Goal: Task Accomplishment & Management: Manage account settings

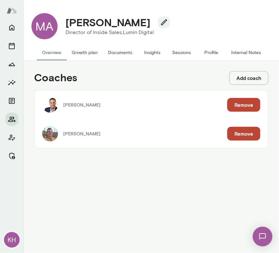
click at [183, 53] on button "Sessions" at bounding box center [181, 53] width 29 height 16
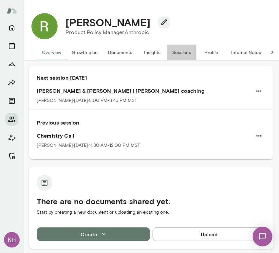
click at [181, 50] on button "Sessions" at bounding box center [181, 53] width 29 height 16
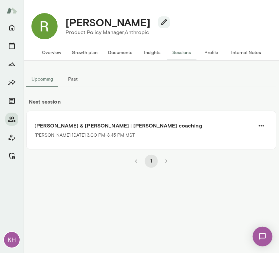
click at [72, 79] on button "Past" at bounding box center [72, 79] width 29 height 16
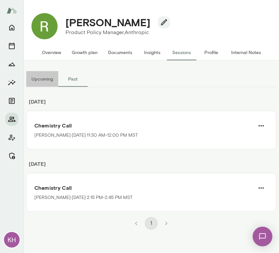
click at [42, 85] on button "Upcoming" at bounding box center [42, 79] width 32 height 16
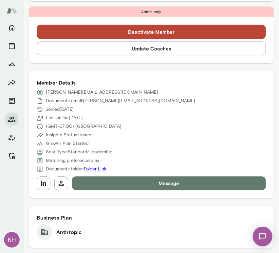
scroll to position [247, 0]
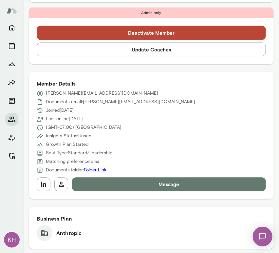
click at [107, 50] on button "Update Coaches" at bounding box center [151, 50] width 229 height 14
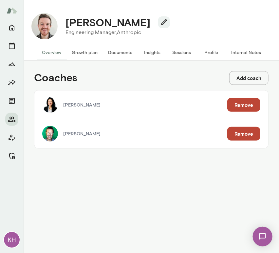
click at [244, 102] on button "Remove" at bounding box center [243, 105] width 33 height 14
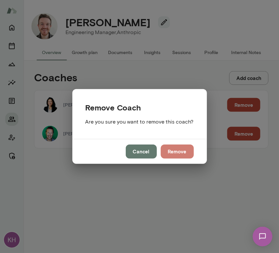
click at [170, 149] on button "Remove" at bounding box center [177, 152] width 33 height 14
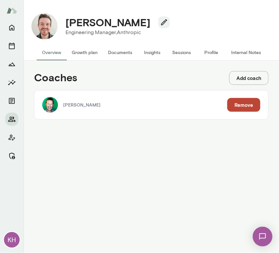
click at [178, 49] on button "Sessions" at bounding box center [181, 53] width 29 height 16
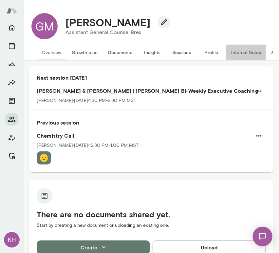
click at [239, 52] on button "Internal Notes" at bounding box center [246, 53] width 40 height 16
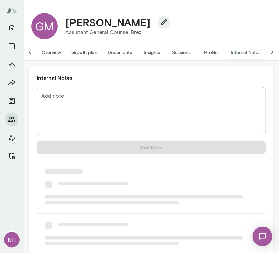
scroll to position [0, 5]
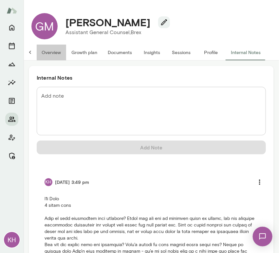
click at [47, 50] on button "Overview" at bounding box center [51, 53] width 30 height 16
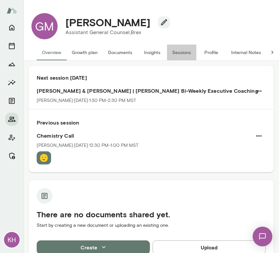
click at [181, 53] on button "Sessions" at bounding box center [181, 53] width 29 height 16
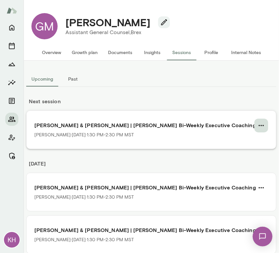
click at [258, 127] on icon "button" at bounding box center [262, 126] width 8 height 8
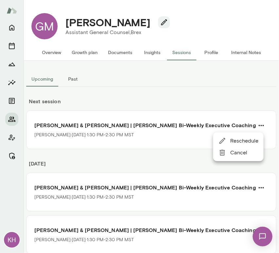
click at [241, 152] on span "Cancel" at bounding box center [244, 153] width 28 height 8
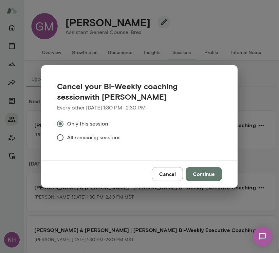
click at [88, 141] on span "All remaining sessions" at bounding box center [93, 138] width 53 height 8
click at [215, 178] on button "Continue" at bounding box center [204, 174] width 36 height 14
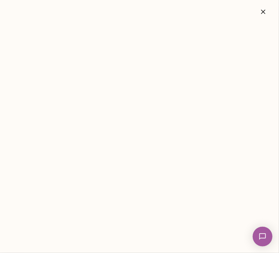
click at [264, 11] on icon "button" at bounding box center [263, 12] width 4 height 4
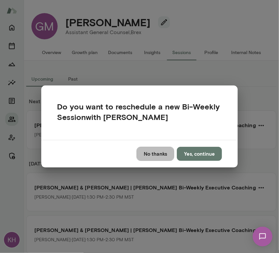
click at [157, 157] on button "No thanks" at bounding box center [156, 154] width 38 height 14
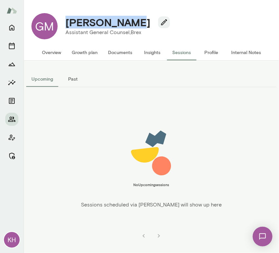
drag, startPoint x: 134, startPoint y: 22, endPoint x: 64, endPoint y: 27, distance: 69.7
click at [64, 27] on div "Gavin Murphy" at bounding box center [115, 22] width 110 height 12
copy h4 "Gavin Murphy"
click at [73, 48] on button "Growth plan" at bounding box center [85, 53] width 36 height 16
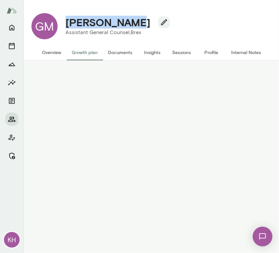
click at [55, 50] on button "Overview" at bounding box center [52, 53] width 30 height 16
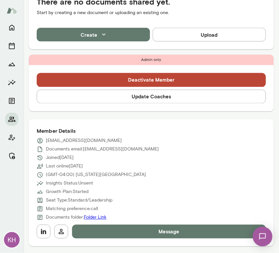
scroll to position [257, 0]
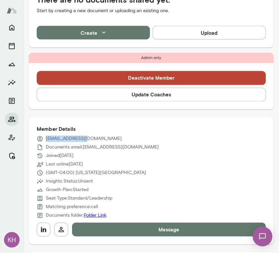
drag, startPoint x: 87, startPoint y: 136, endPoint x: 43, endPoint y: 133, distance: 43.4
click at [43, 136] on div "gmurphy@brex.com" at bounding box center [151, 139] width 229 height 7
copy p "gmurphy@brex.com"
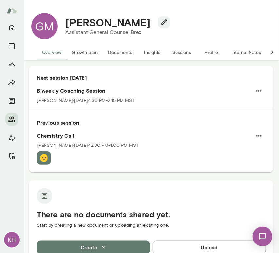
click at [177, 54] on button "Sessions" at bounding box center [181, 53] width 29 height 16
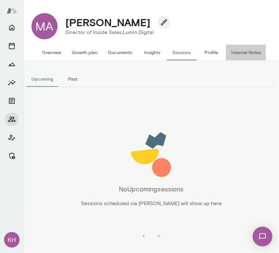
click at [241, 55] on button "Internal Notes" at bounding box center [246, 53] width 40 height 16
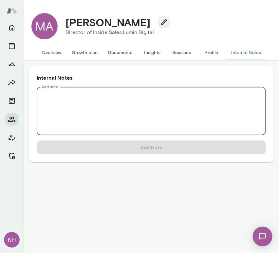
click at [47, 97] on div "Add note * Add note" at bounding box center [151, 111] width 229 height 49
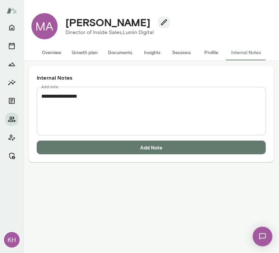
click at [48, 107] on textarea "**********" at bounding box center [151, 111] width 220 height 38
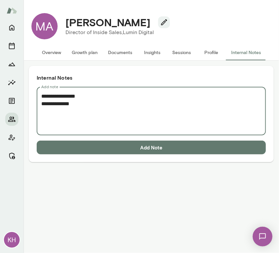
paste textarea "**********"
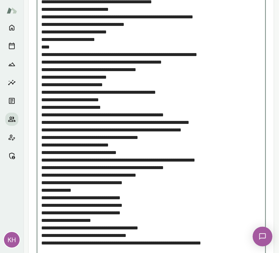
scroll to position [721, 0]
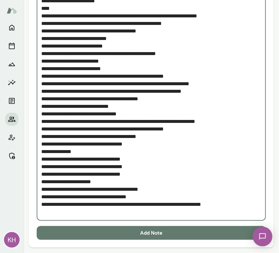
type textarea "**********"
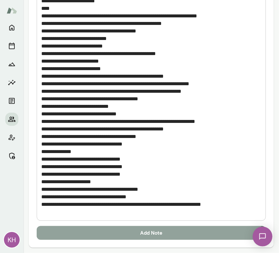
click at [107, 229] on button "Add Note" at bounding box center [151, 233] width 229 height 14
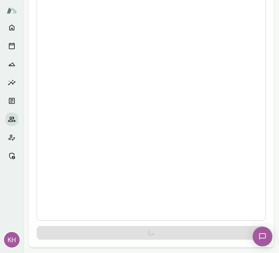
scroll to position [0, 0]
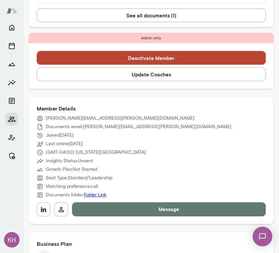
scroll to position [221, 0]
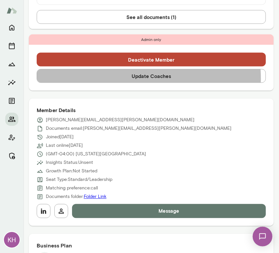
click at [124, 78] on button "Update Coaches" at bounding box center [151, 76] width 229 height 14
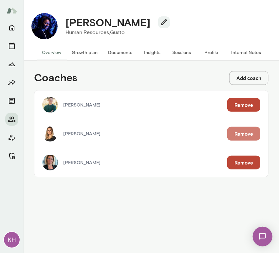
click at [248, 129] on button "Remove" at bounding box center [243, 134] width 33 height 14
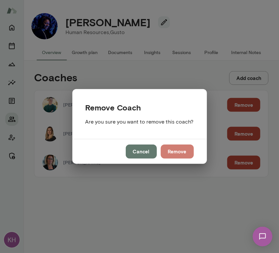
click at [179, 149] on button "Remove" at bounding box center [177, 152] width 33 height 14
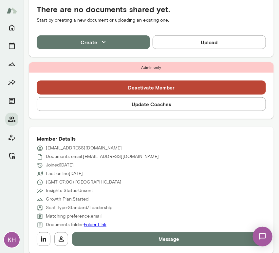
scroll to position [170, 0]
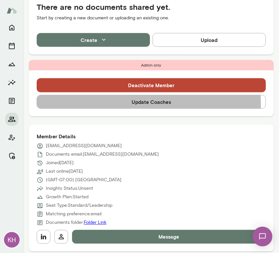
click at [101, 105] on button "Update Coaches" at bounding box center [151, 102] width 229 height 14
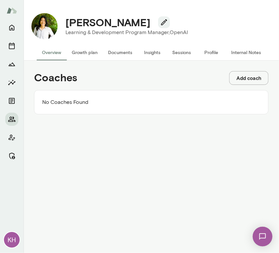
click at [244, 78] on button "Add coach" at bounding box center [248, 78] width 39 height 14
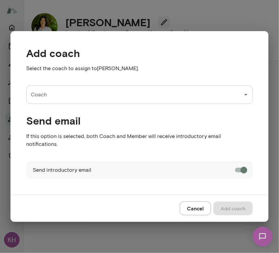
click at [49, 100] on input "Coach" at bounding box center [134, 94] width 211 height 12
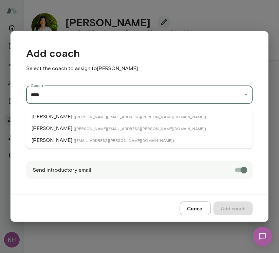
click at [60, 139] on p "Alexis Kavazanjian" at bounding box center [51, 140] width 41 height 8
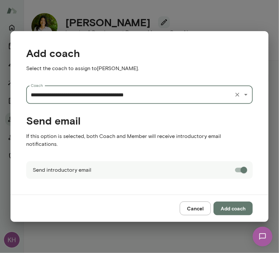
type input "**********"
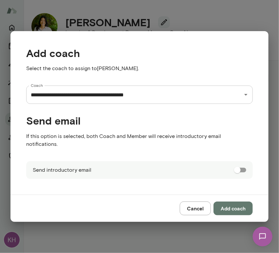
click at [237, 205] on button "Add coach" at bounding box center [233, 209] width 39 height 14
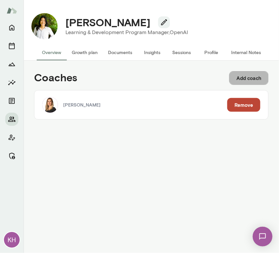
click at [241, 78] on button "Add coach" at bounding box center [248, 78] width 39 height 14
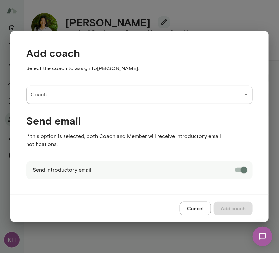
click at [112, 99] on input "Coach" at bounding box center [134, 94] width 211 height 12
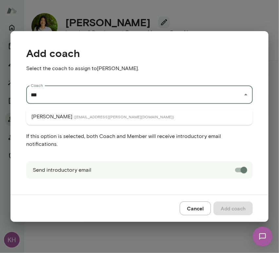
click at [186, 121] on li "Tré Wright ( trewright@mento.co )" at bounding box center [139, 117] width 227 height 12
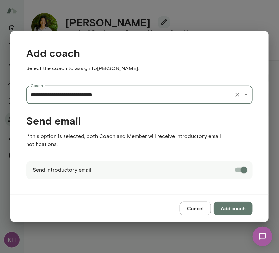
type input "**********"
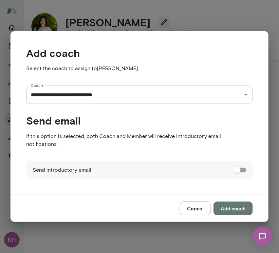
click at [233, 206] on button "Add coach" at bounding box center [233, 209] width 39 height 14
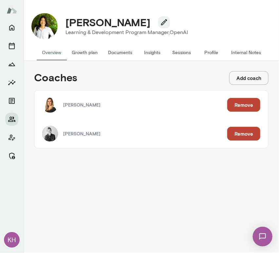
click at [235, 50] on button "Internal Notes" at bounding box center [246, 53] width 40 height 16
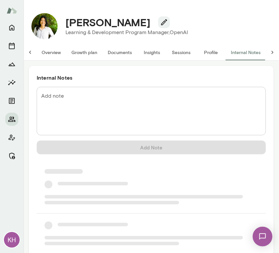
scroll to position [0, 5]
click at [95, 101] on textarea "Add note" at bounding box center [151, 111] width 220 height 38
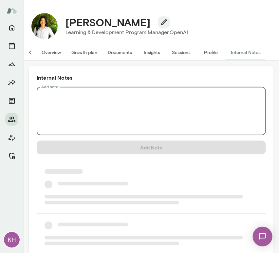
click at [95, 101] on textarea "Add note" at bounding box center [151, 111] width 220 height 38
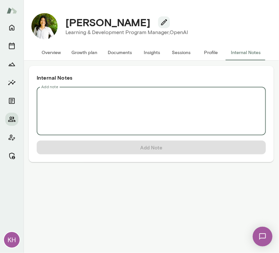
scroll to position [0, 0]
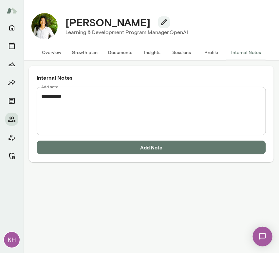
click at [66, 101] on textarea "**********" at bounding box center [151, 111] width 220 height 38
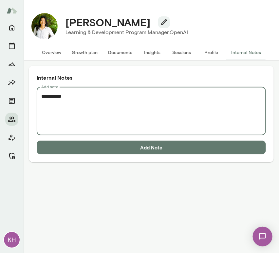
click at [52, 104] on textarea "**********" at bounding box center [151, 111] width 220 height 38
click at [79, 95] on textarea "**********" at bounding box center [151, 111] width 220 height 38
paste textarea "**********"
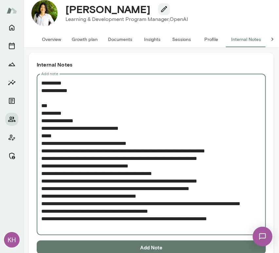
scroll to position [27, 0]
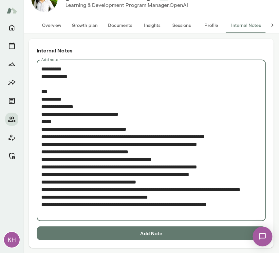
type textarea "**********"
click at [141, 231] on button "Add Note" at bounding box center [151, 233] width 229 height 14
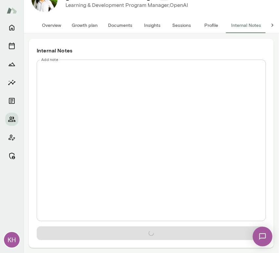
scroll to position [0, 0]
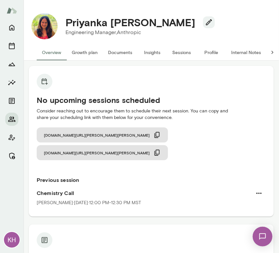
click at [176, 52] on button "Sessions" at bounding box center [181, 53] width 29 height 16
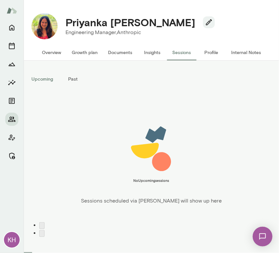
click at [76, 75] on button "Past" at bounding box center [72, 79] width 29 height 16
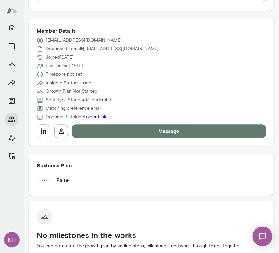
scroll to position [276, 0]
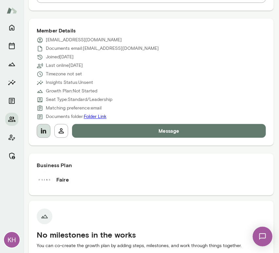
click at [41, 131] on icon "button" at bounding box center [43, 130] width 5 height 5
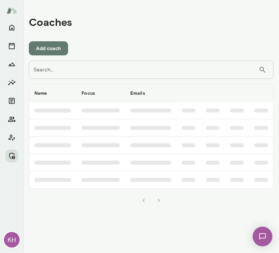
click at [113, 69] on input "Search..." at bounding box center [144, 70] width 230 height 18
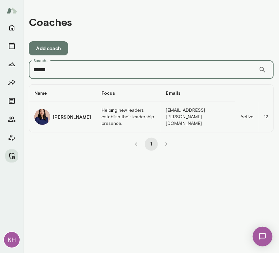
type input "******"
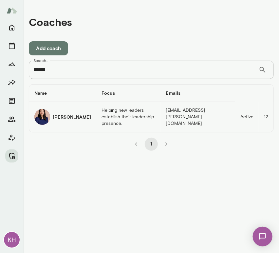
click at [45, 112] on img "coaches table" at bounding box center [42, 117] width 16 height 16
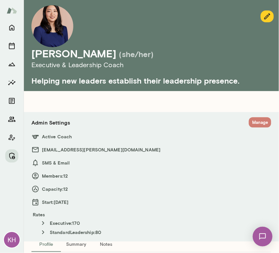
click at [254, 119] on button "Manage" at bounding box center [260, 122] width 22 height 10
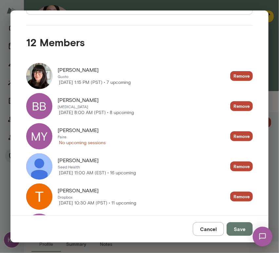
scroll to position [121, 0]
click at [45, 132] on div "MY" at bounding box center [39, 136] width 26 height 26
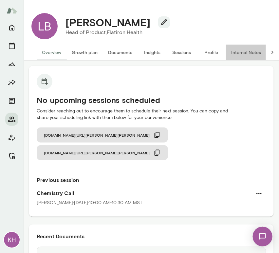
click at [250, 53] on button "Internal Notes" at bounding box center [246, 53] width 40 height 16
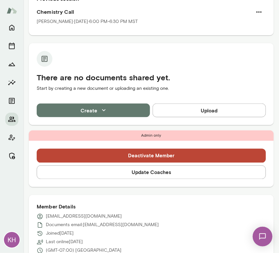
scroll to position [282, 0]
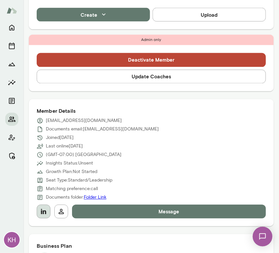
click at [43, 209] on icon "button" at bounding box center [43, 211] width 5 height 5
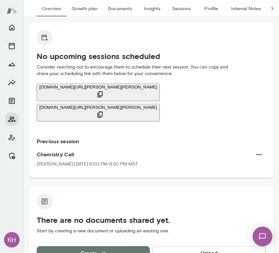
scroll to position [3, 0]
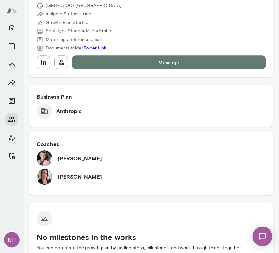
scroll to position [91, 0]
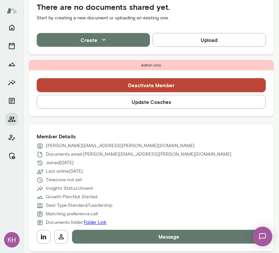
scroll to position [212, 0]
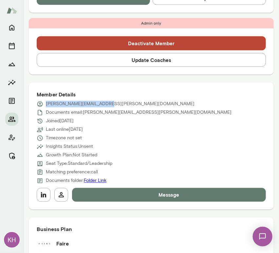
drag, startPoint x: 105, startPoint y: 104, endPoint x: 44, endPoint y: 108, distance: 60.4
click at [44, 108] on div "matthew.horwitz@faire.com Documents email: matthew.horwitz@faire.com Joined Oct…" at bounding box center [151, 142] width 229 height 83
copy p "matthew.horwitz@faire.com"
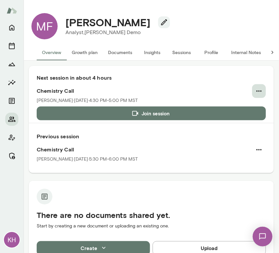
click at [257, 91] on icon "button" at bounding box center [259, 90] width 5 height 1
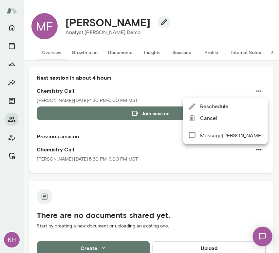
click at [209, 117] on span "Cancel" at bounding box center [231, 118] width 63 height 8
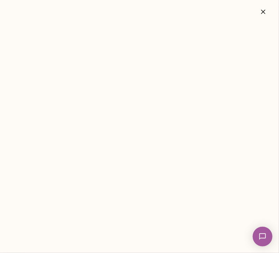
click at [266, 10] on icon "button" at bounding box center [264, 12] width 8 height 8
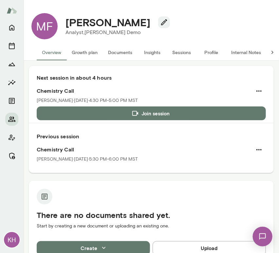
click at [177, 54] on button "Sessions" at bounding box center [181, 53] width 29 height 16
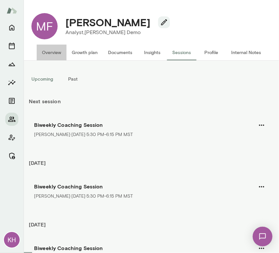
click at [48, 54] on button "Overview" at bounding box center [52, 53] width 30 height 16
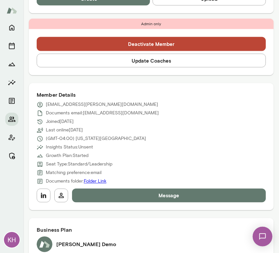
scroll to position [229, 0]
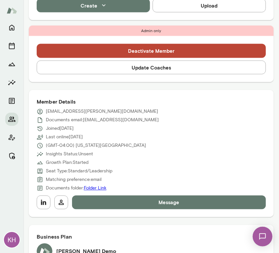
click at [90, 71] on button "Update Coaches" at bounding box center [151, 68] width 229 height 14
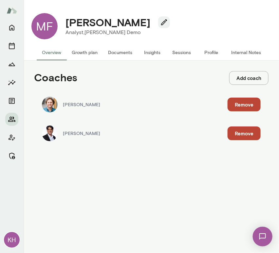
click at [244, 104] on button "Remove" at bounding box center [244, 105] width 33 height 14
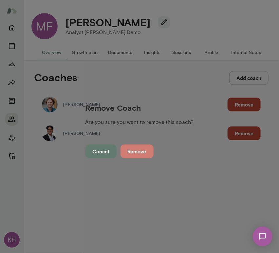
click at [154, 151] on button "Remove" at bounding box center [137, 152] width 33 height 14
